Goal: Use online tool/utility: Utilize a website feature to perform a specific function

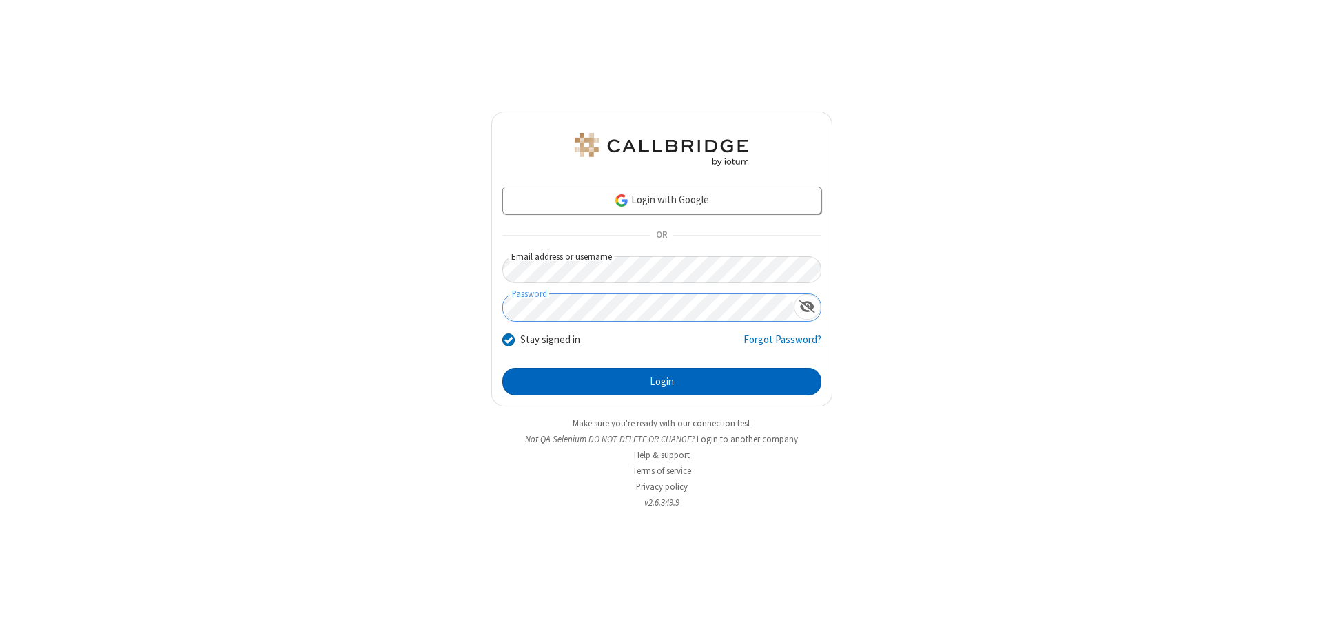
click at [661, 382] on button "Login" at bounding box center [661, 382] width 319 height 28
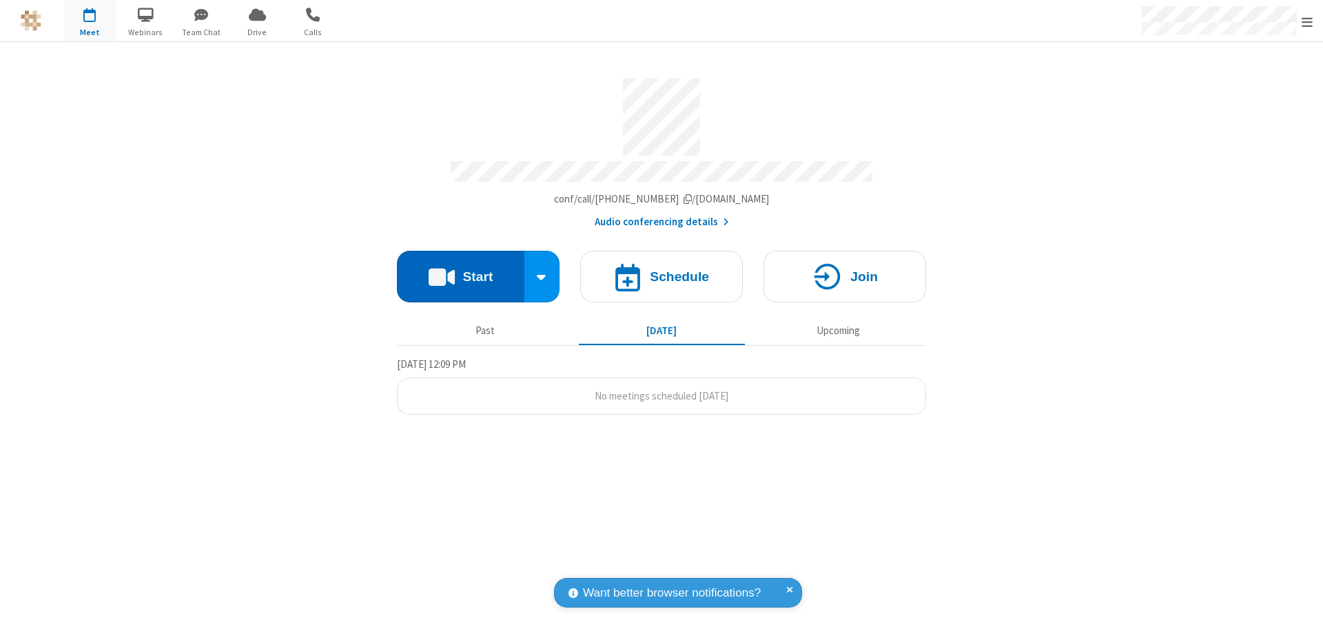
click at [460, 270] on button "Start" at bounding box center [460, 277] width 127 height 52
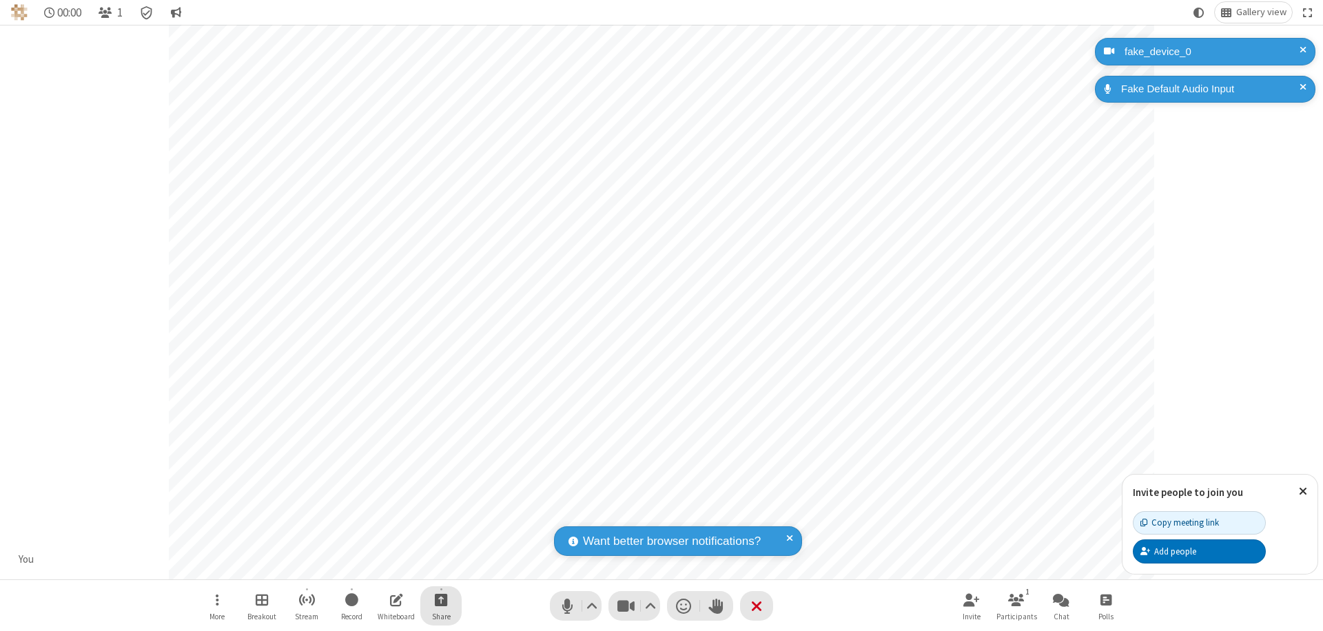
click at [441, 599] on span "Start sharing" at bounding box center [441, 599] width 13 height 17
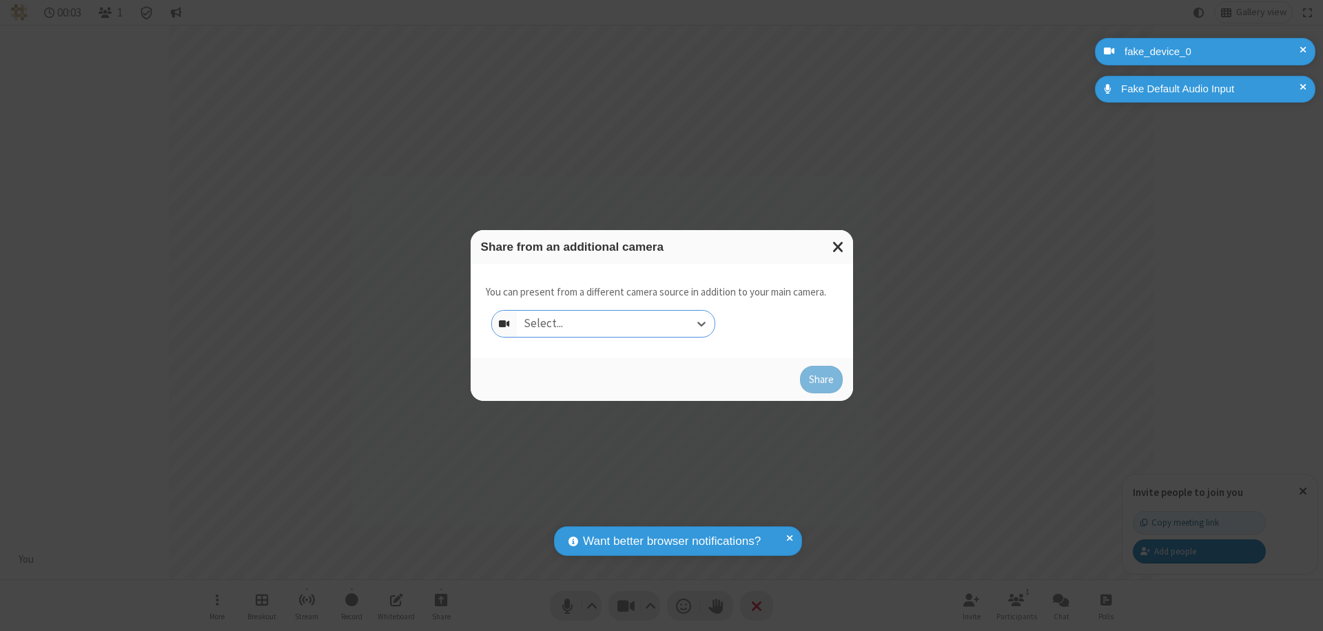
click at [615, 324] on div "Select..." at bounding box center [616, 324] width 198 height 26
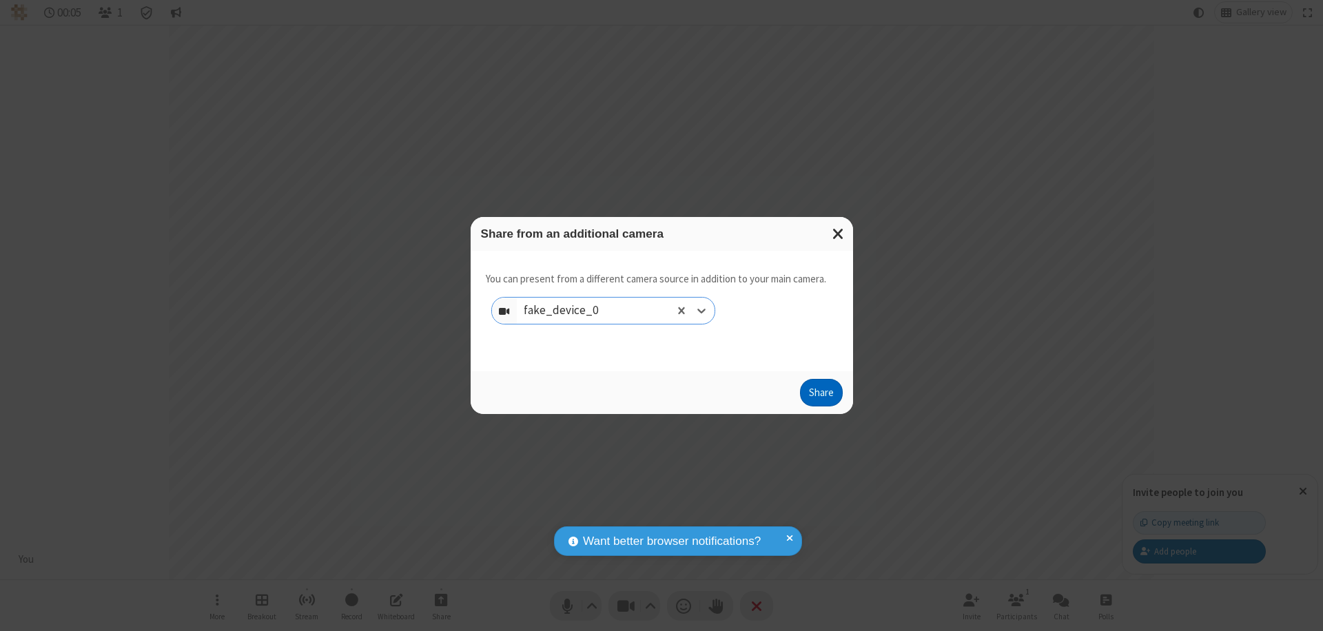
click at [820, 395] on button "Share" at bounding box center [821, 393] width 43 height 28
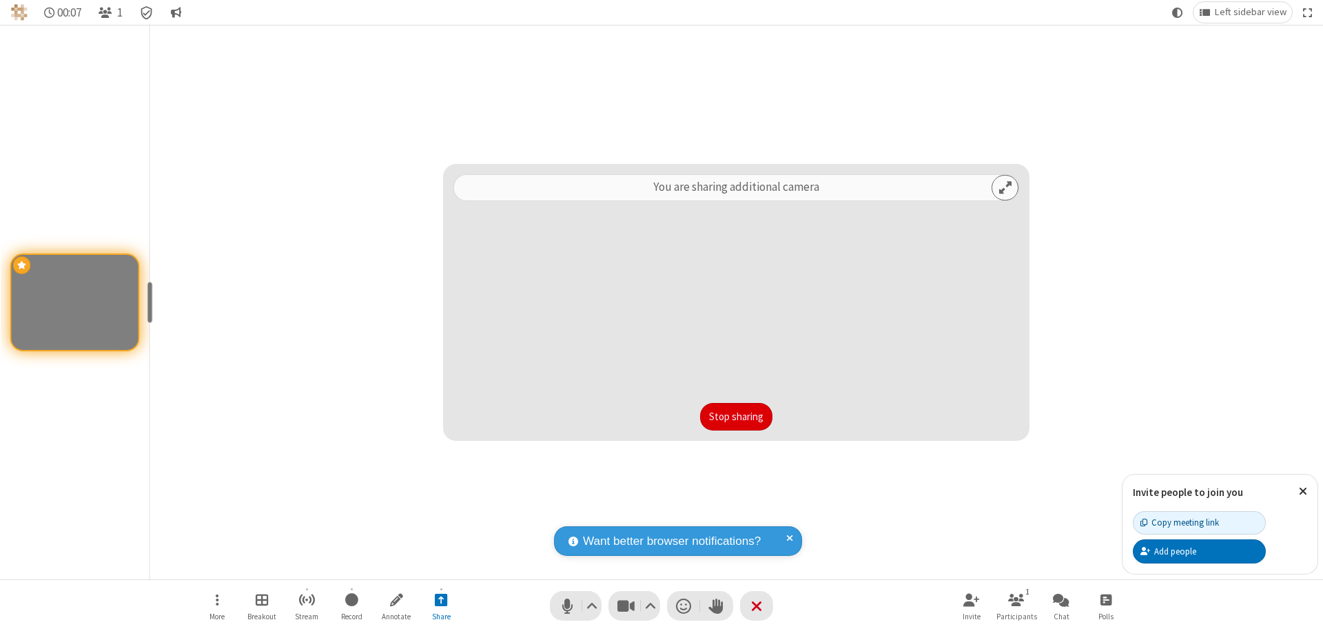
click at [736, 417] on button "Stop sharing" at bounding box center [736, 417] width 72 height 28
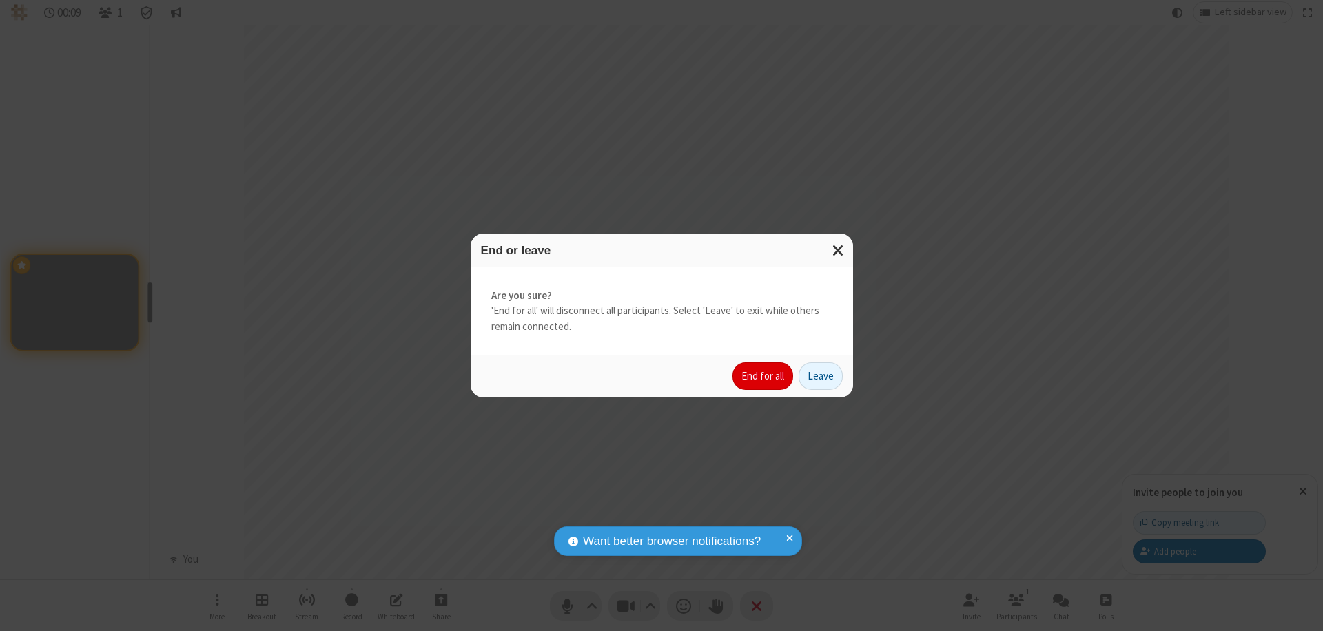
click at [763, 376] on button "End for all" at bounding box center [762, 376] width 61 height 28
